Goal: Transaction & Acquisition: Book appointment/travel/reservation

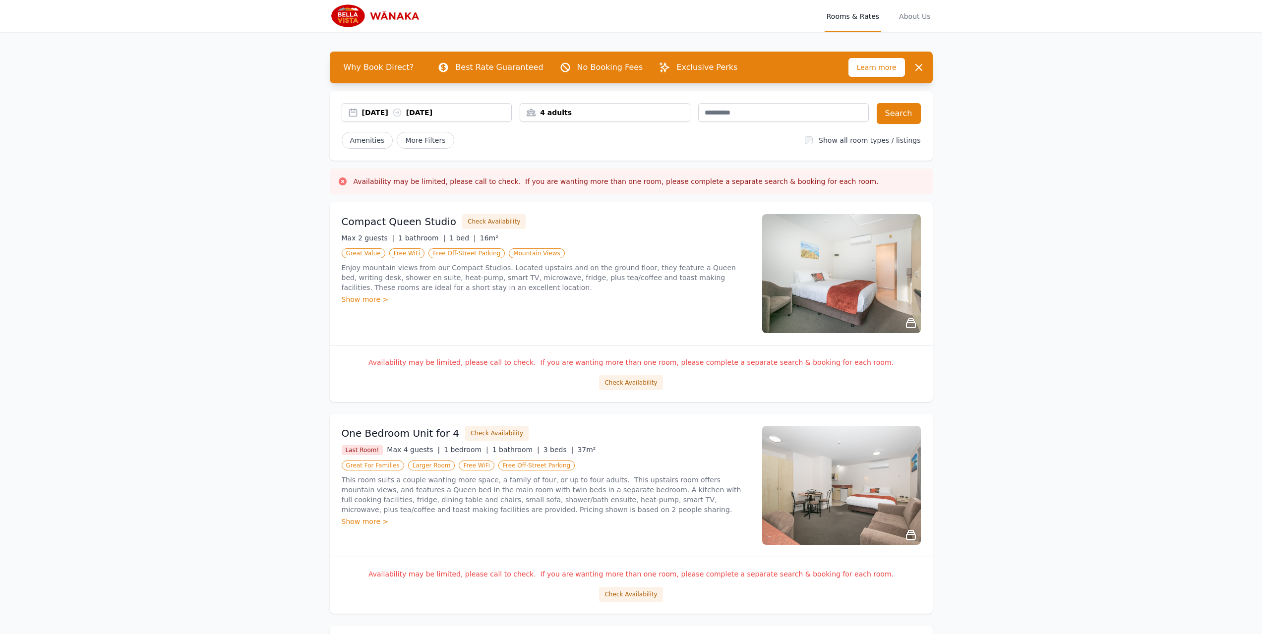
click at [393, 116] on div "[DATE] [DATE]" at bounding box center [437, 113] width 150 height 10
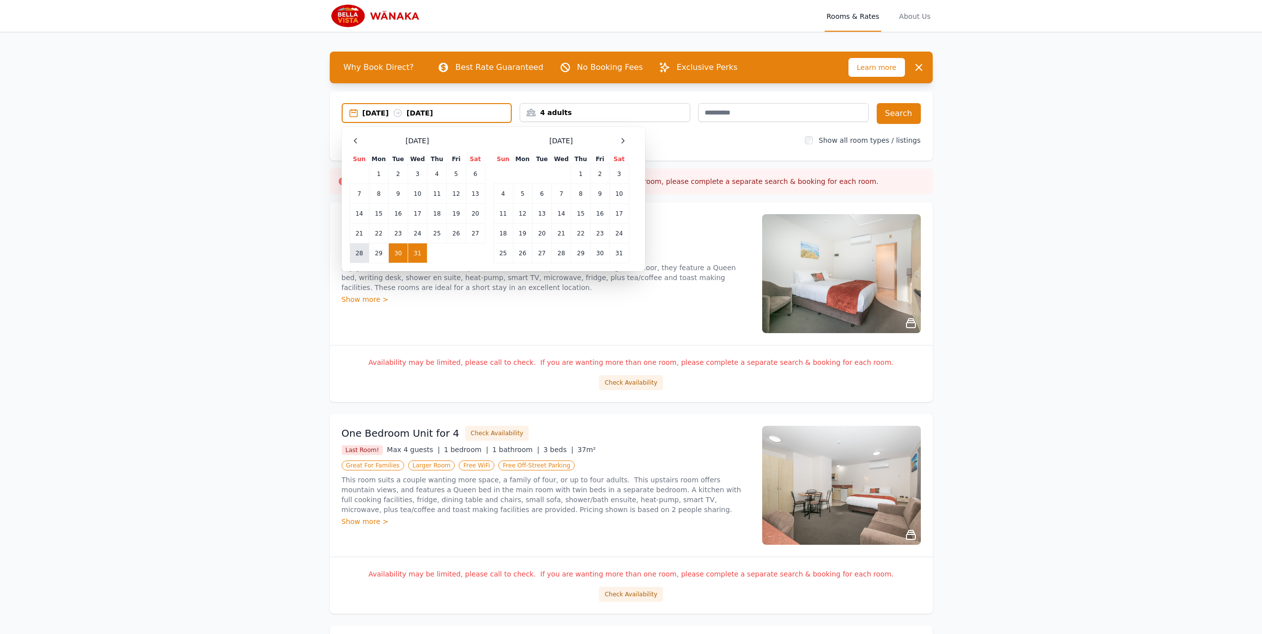
click at [357, 254] on td "28" at bounding box center [359, 253] width 19 height 20
click at [376, 255] on td "29" at bounding box center [378, 253] width 19 height 20
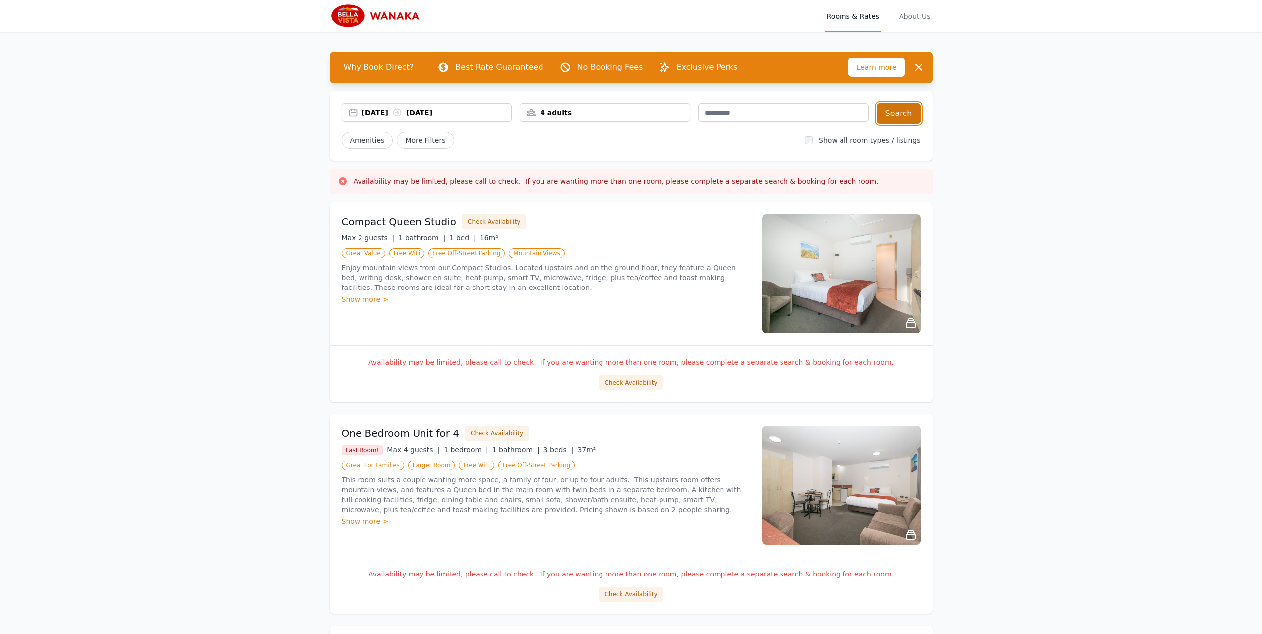
click at [901, 118] on button "Search" at bounding box center [899, 113] width 44 height 21
click at [376, 114] on div "[DATE] [DATE]" at bounding box center [437, 113] width 150 height 10
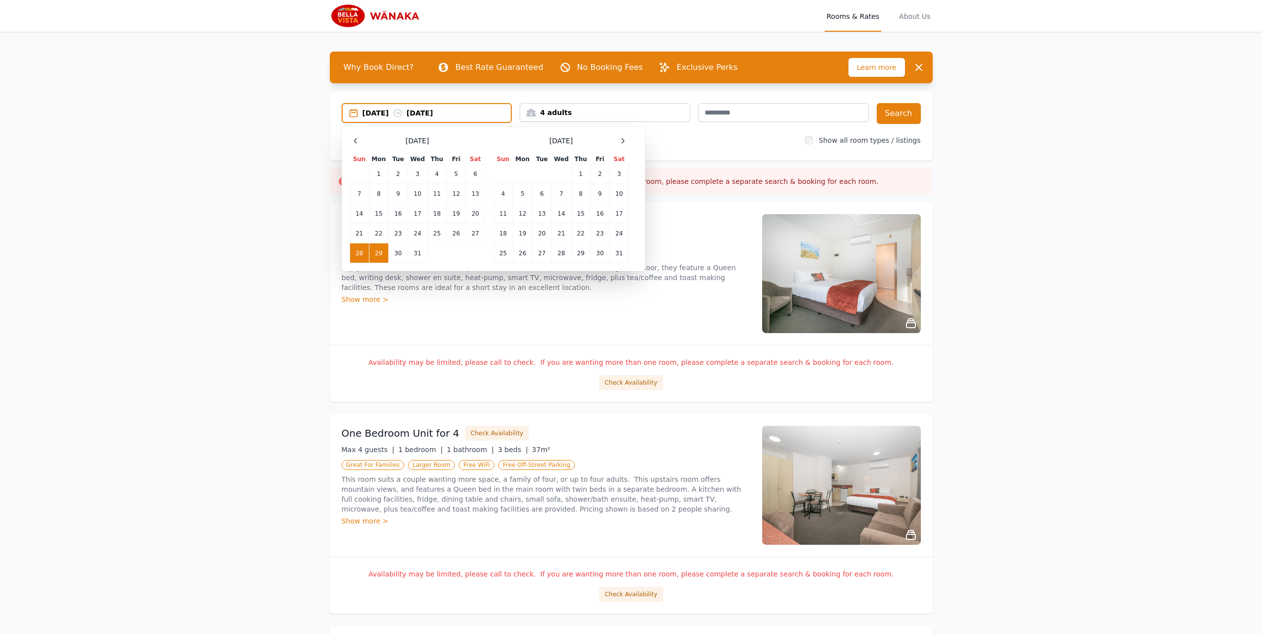
click at [373, 253] on td "29" at bounding box center [378, 253] width 19 height 20
click at [768, 141] on div "Amenities More Filters" at bounding box center [570, 140] width 456 height 17
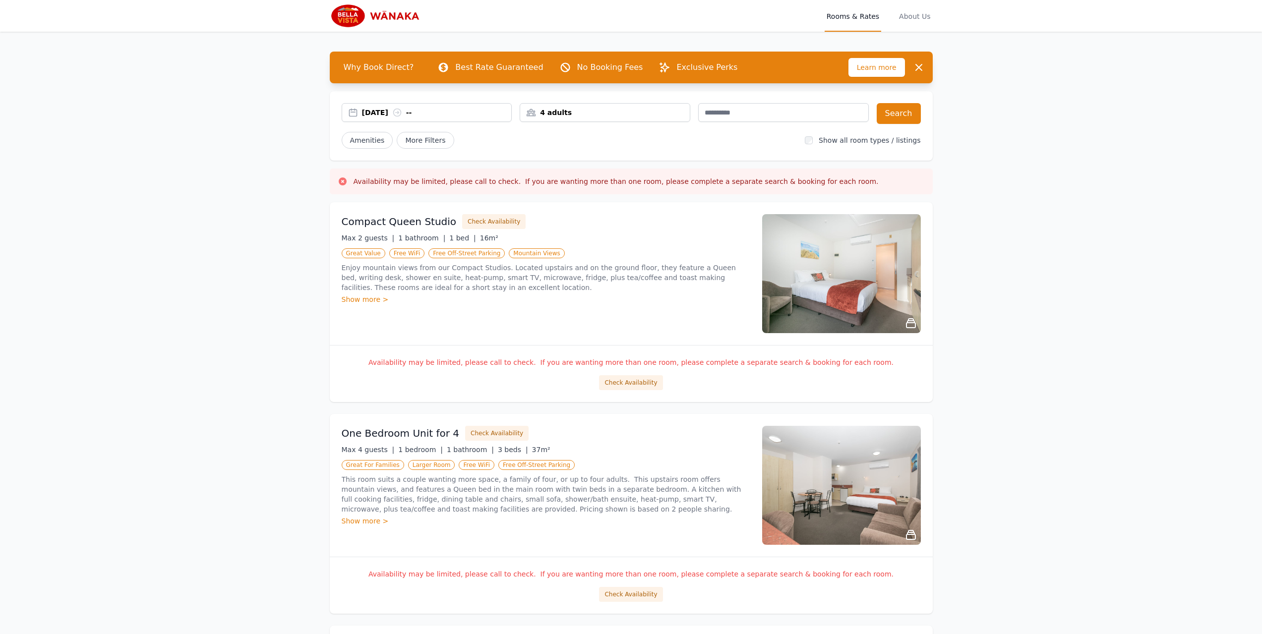
click at [375, 105] on div "[DATE] --" at bounding box center [427, 112] width 171 height 19
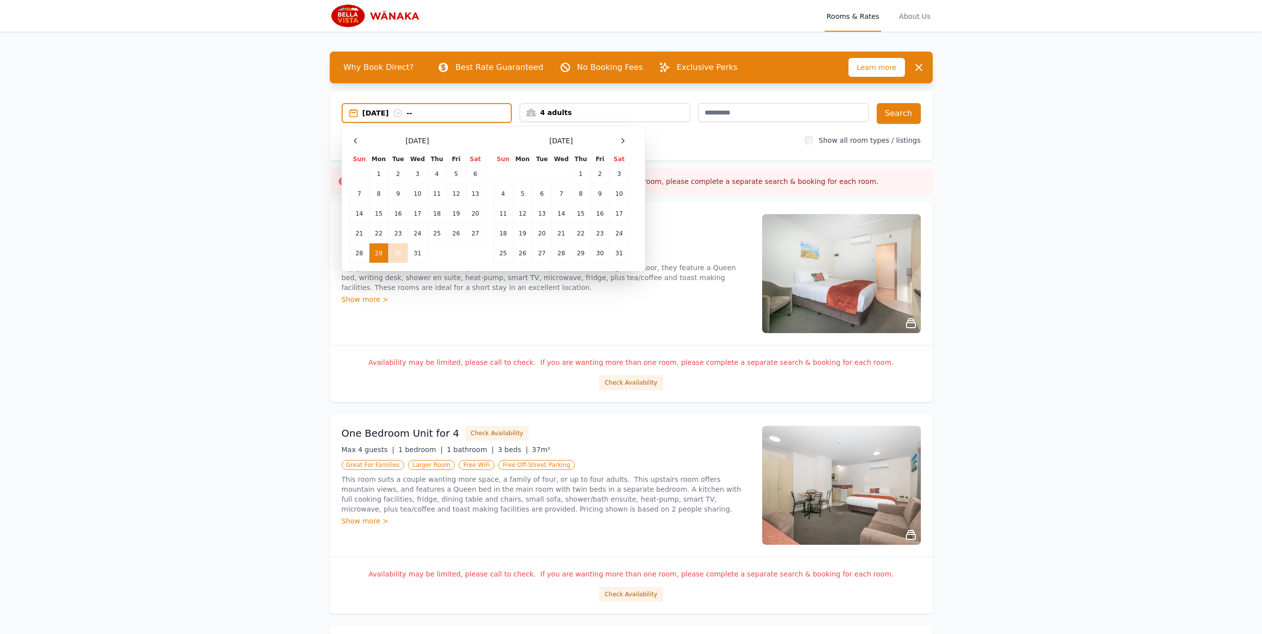
drag, startPoint x: 400, startPoint y: 252, endPoint x: 400, endPoint y: 245, distance: 6.5
click at [400, 251] on td "30" at bounding box center [397, 253] width 19 height 20
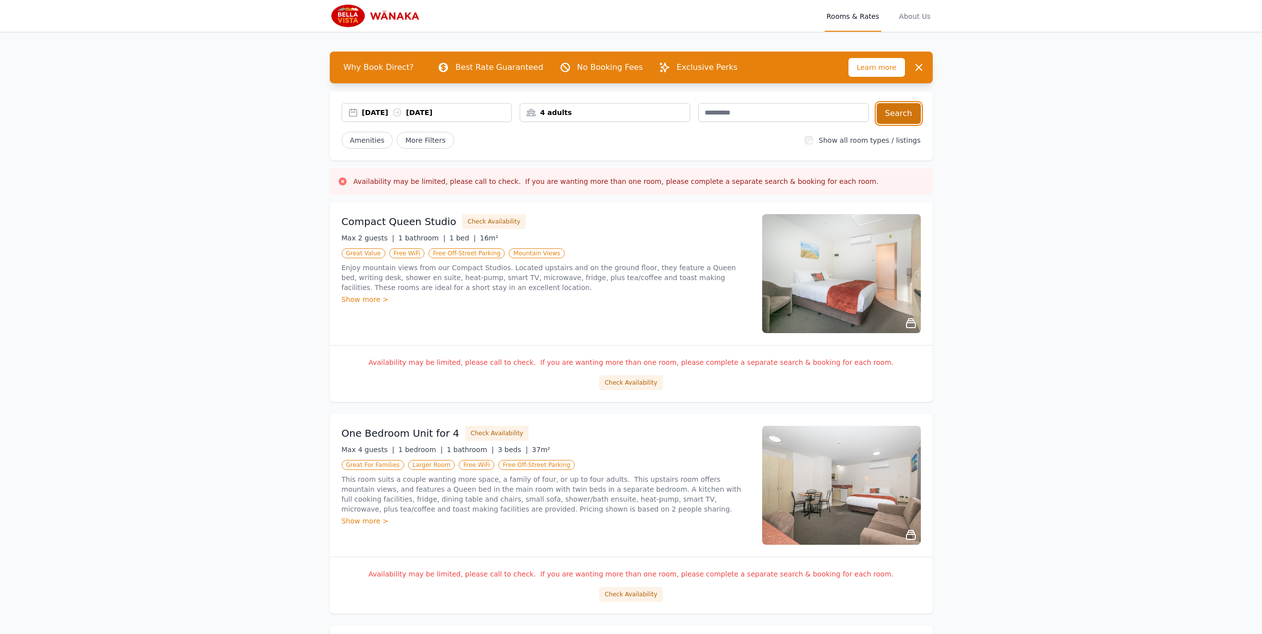
click at [902, 118] on button "Search" at bounding box center [899, 113] width 44 height 21
click at [374, 116] on div "[DATE] [DATE]" at bounding box center [437, 113] width 150 height 10
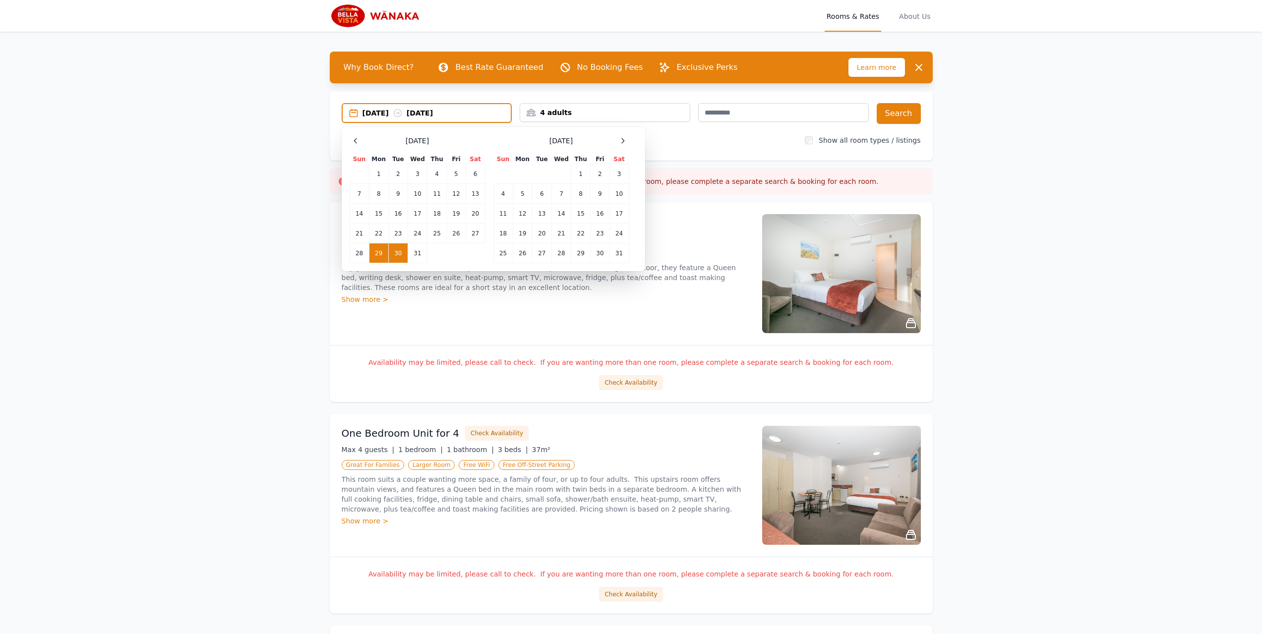
click at [397, 255] on td "30" at bounding box center [397, 253] width 19 height 20
click at [411, 255] on td "31" at bounding box center [417, 253] width 19 height 20
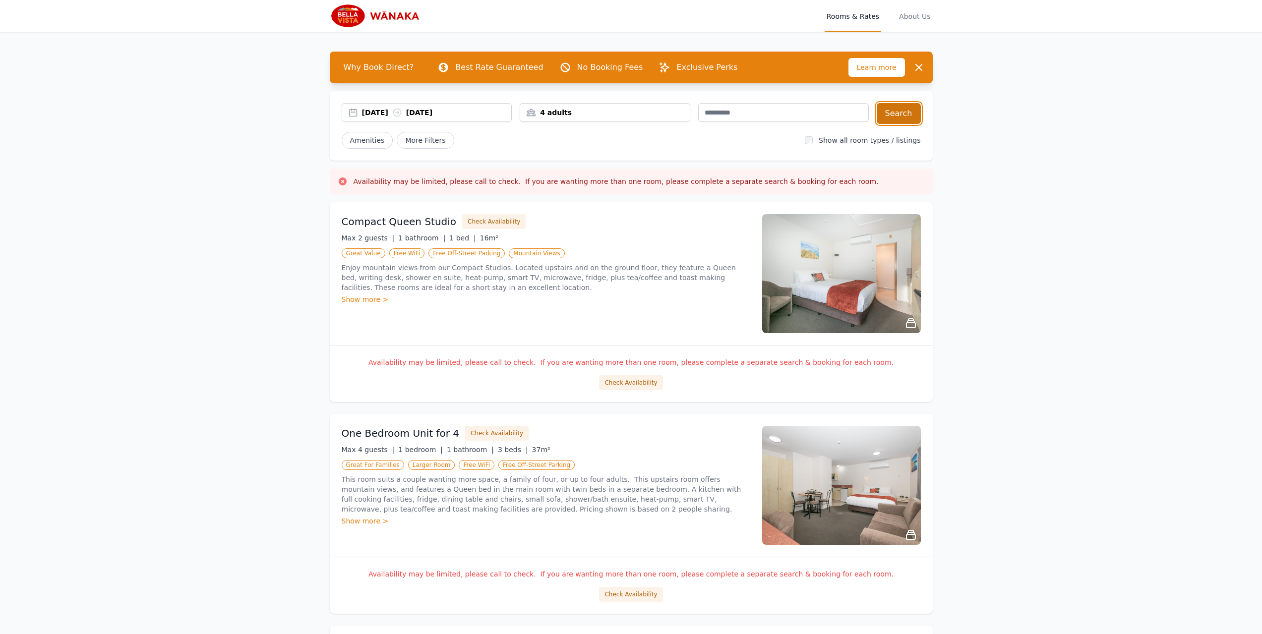
click at [899, 116] on button "Search" at bounding box center [899, 113] width 44 height 21
click at [632, 600] on button "Check Availability" at bounding box center [630, 594] width 63 height 15
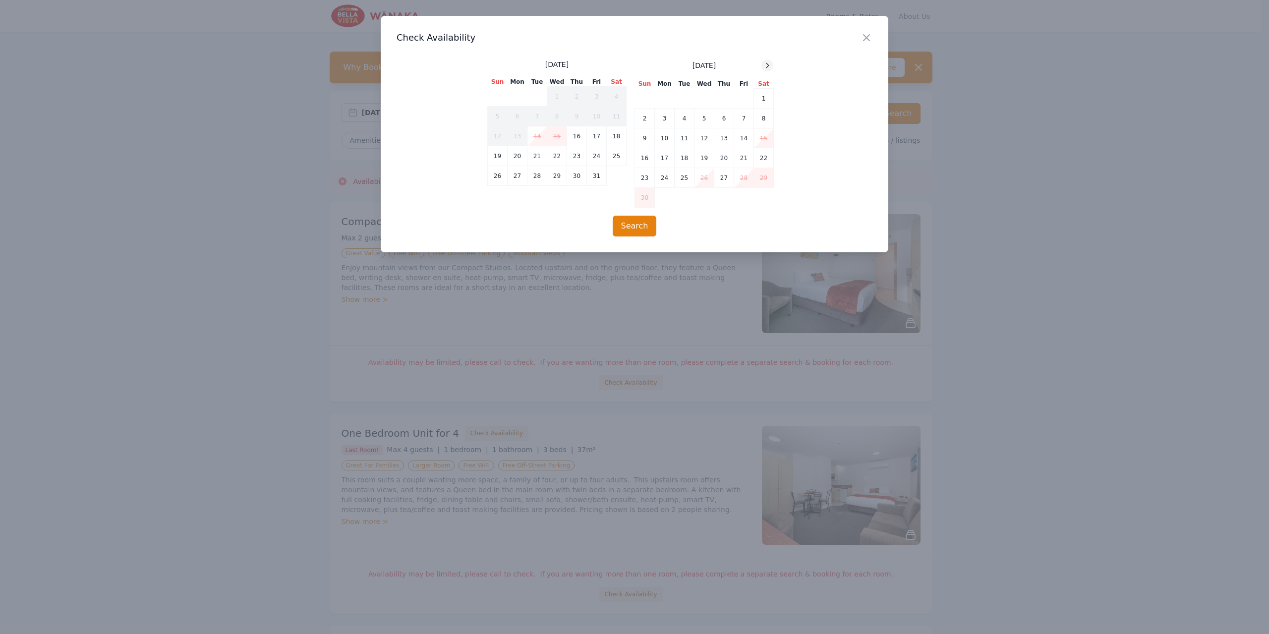
click at [764, 64] on icon at bounding box center [768, 65] width 8 height 8
click at [687, 178] on td "30" at bounding box center [685, 178] width 20 height 20
click at [709, 180] on td "31" at bounding box center [705, 178] width 20 height 20
click at [642, 224] on button "Search" at bounding box center [635, 226] width 44 height 21
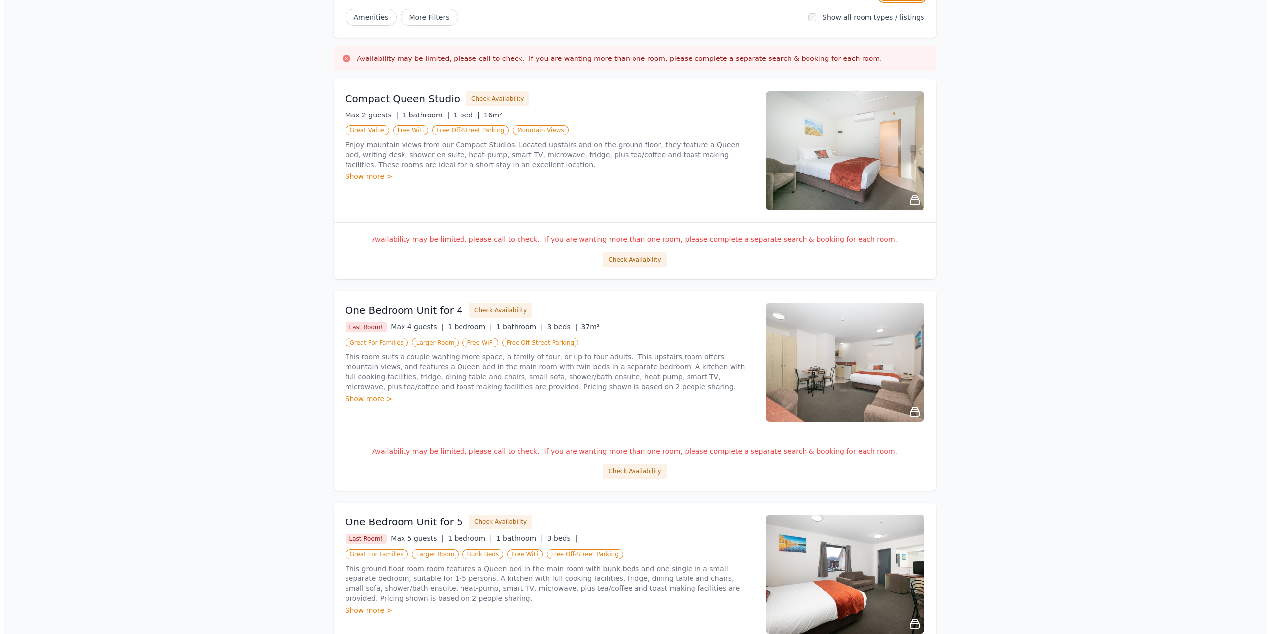
scroll to position [99, 0]
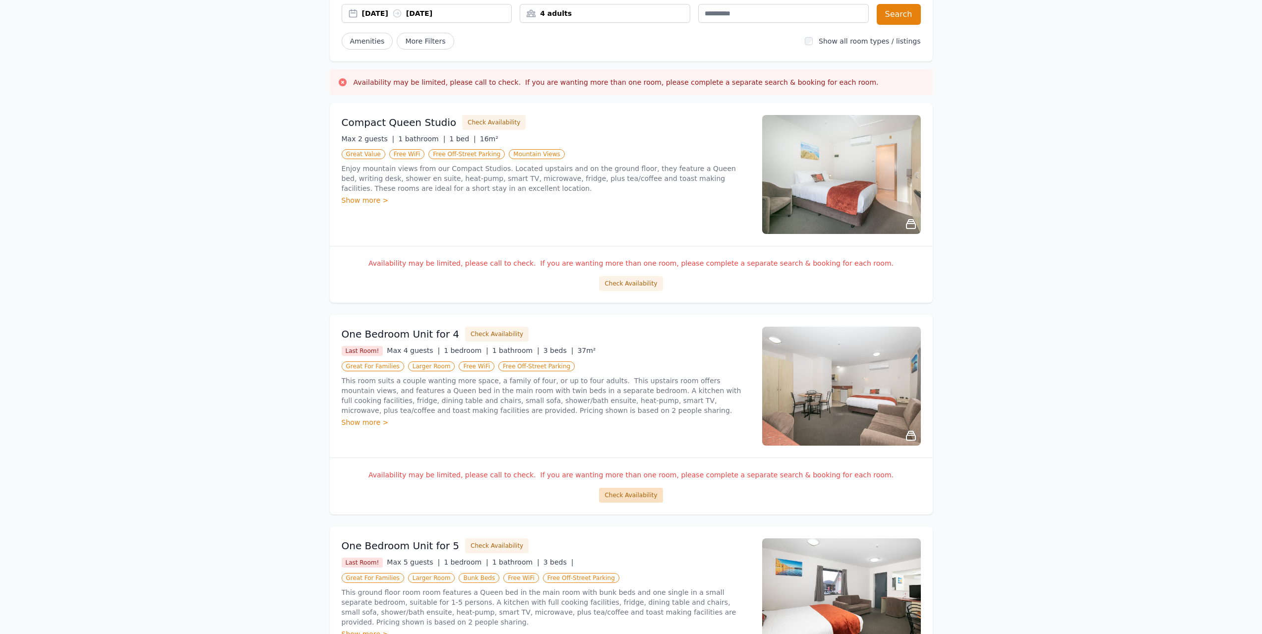
click at [641, 494] on button "Check Availability" at bounding box center [630, 495] width 63 height 15
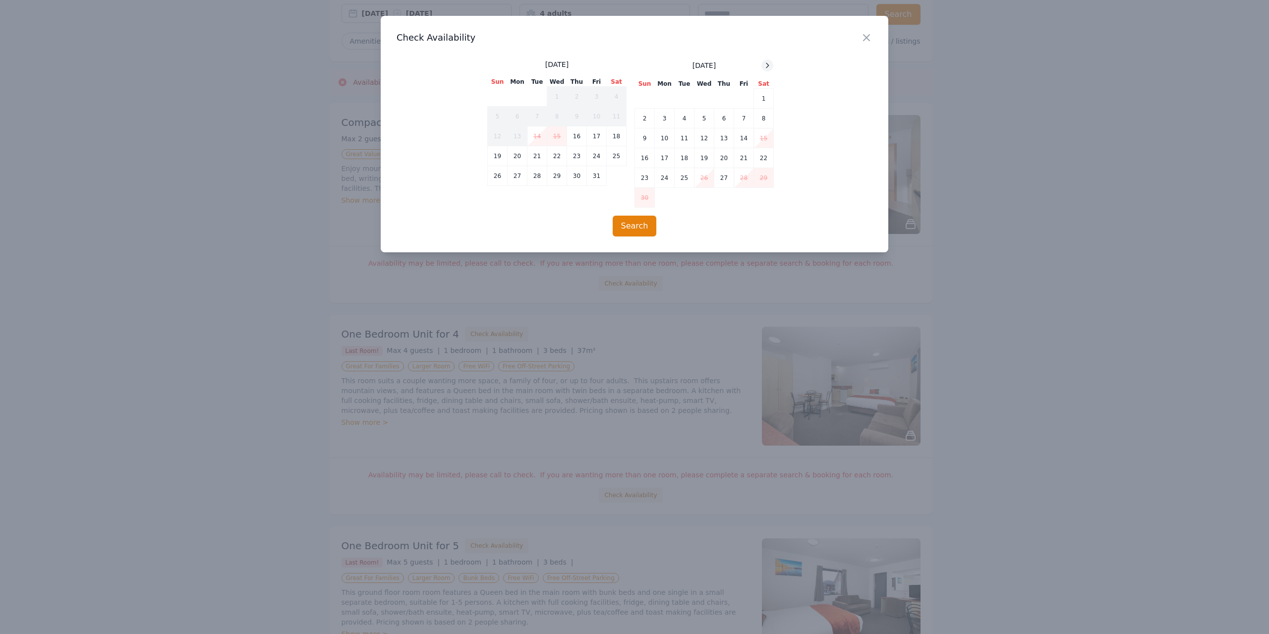
click at [765, 66] on icon at bounding box center [768, 65] width 8 height 8
click at [691, 178] on td "30" at bounding box center [685, 178] width 20 height 20
click at [702, 179] on td "31" at bounding box center [705, 178] width 20 height 20
click at [638, 225] on button "Search" at bounding box center [635, 226] width 44 height 21
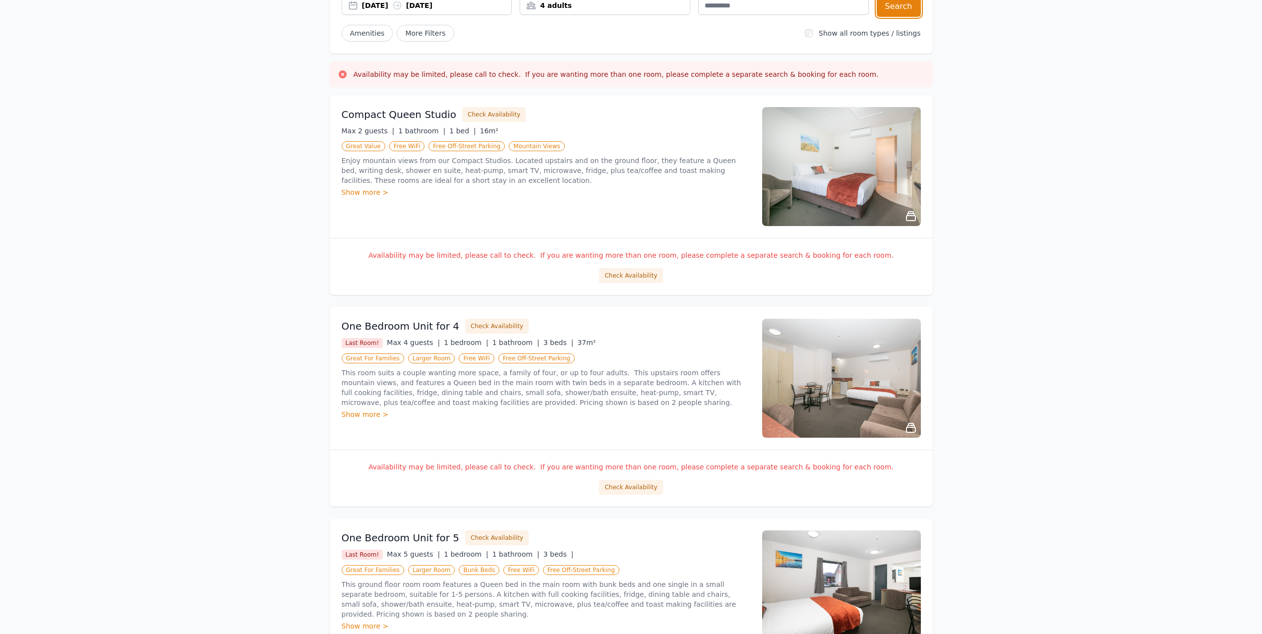
scroll to position [198, 0]
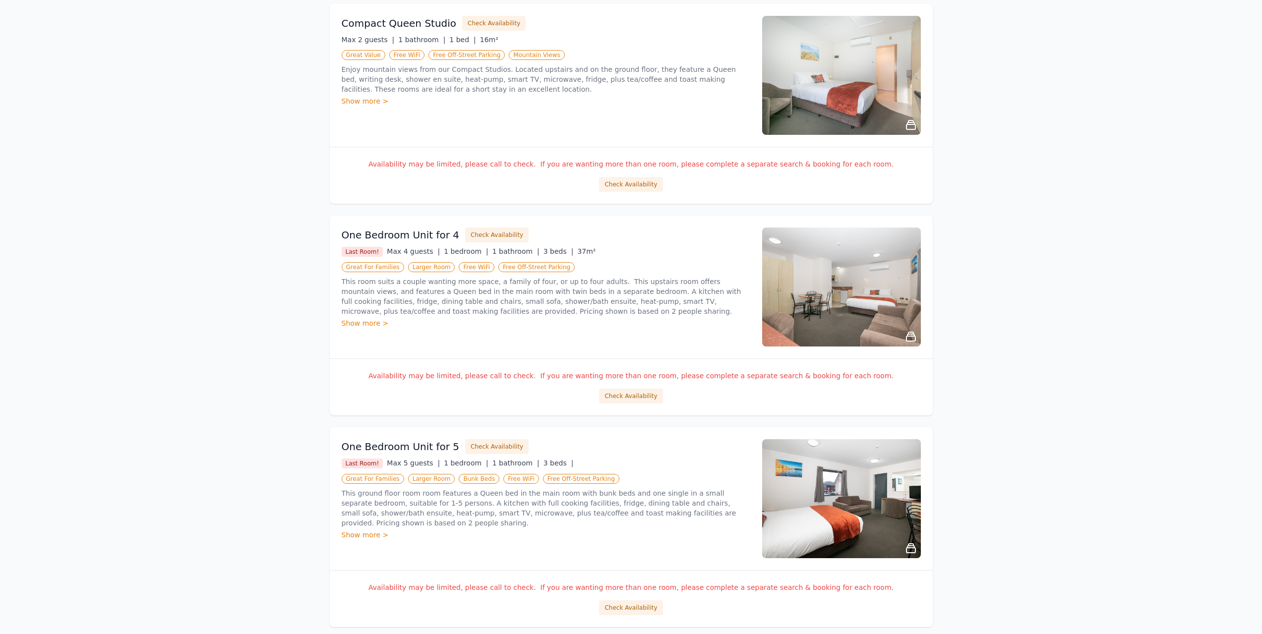
click at [858, 303] on img at bounding box center [841, 287] width 159 height 119
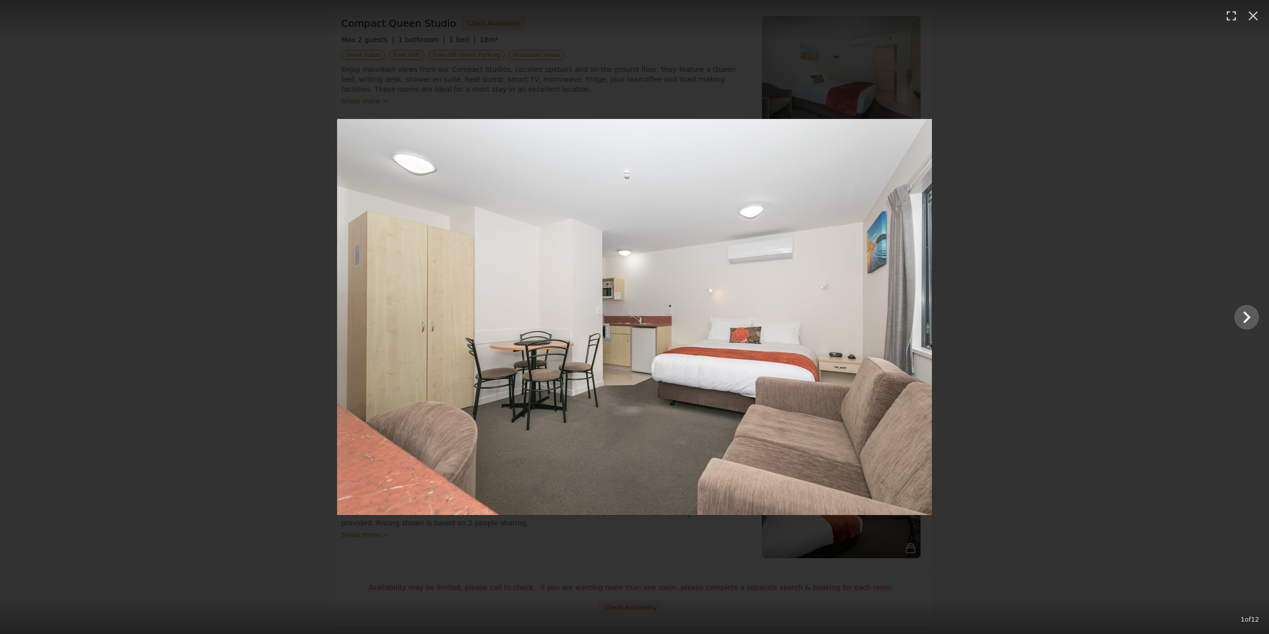
drag, startPoint x: 992, startPoint y: 309, endPoint x: 1235, endPoint y: 74, distance: 338.0
click at [993, 309] on div at bounding box center [634, 317] width 1269 height 396
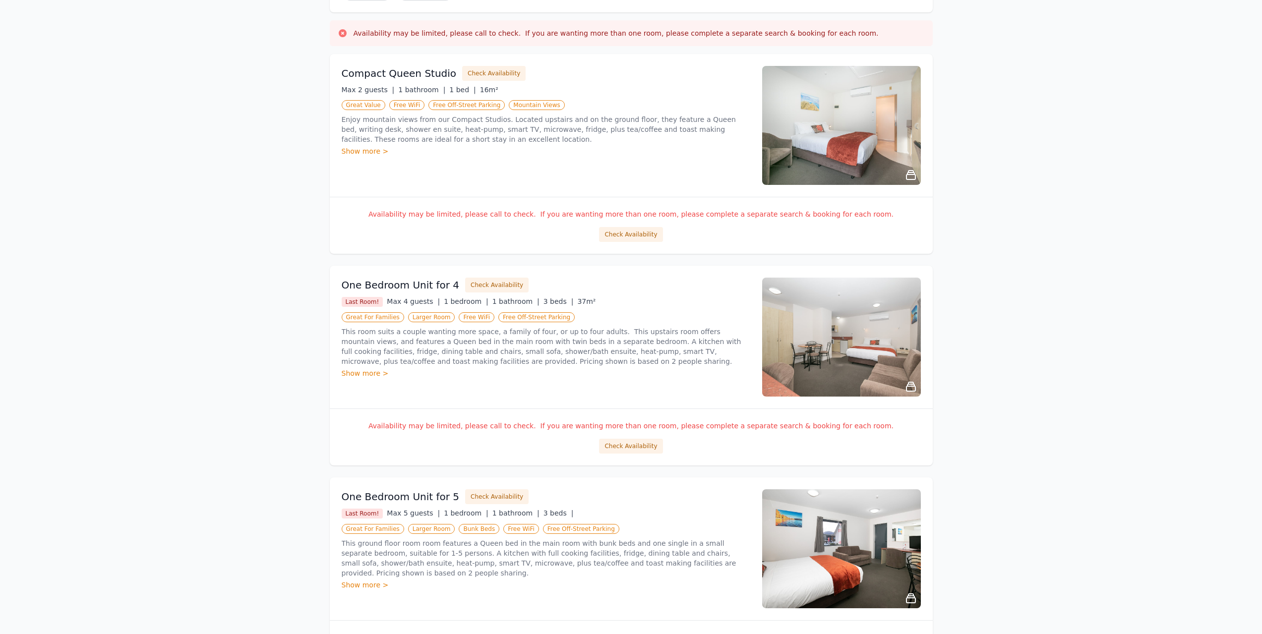
scroll to position [0, 0]
